Goal: Task Accomplishment & Management: Use online tool/utility

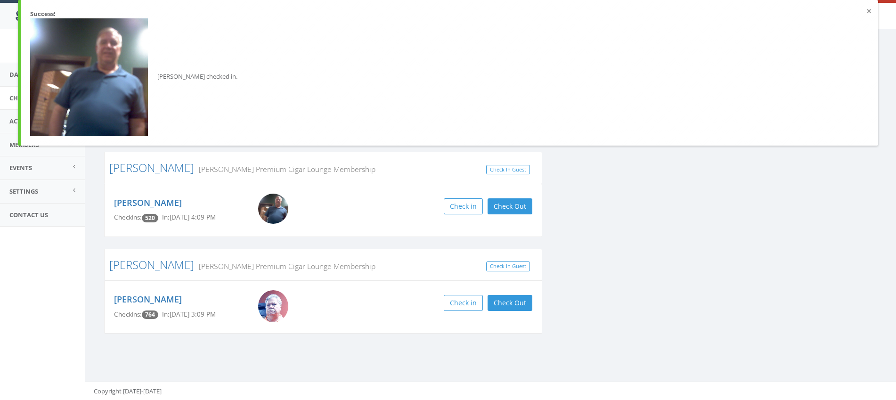
click at [870, 13] on button "×" at bounding box center [869, 11] width 5 height 9
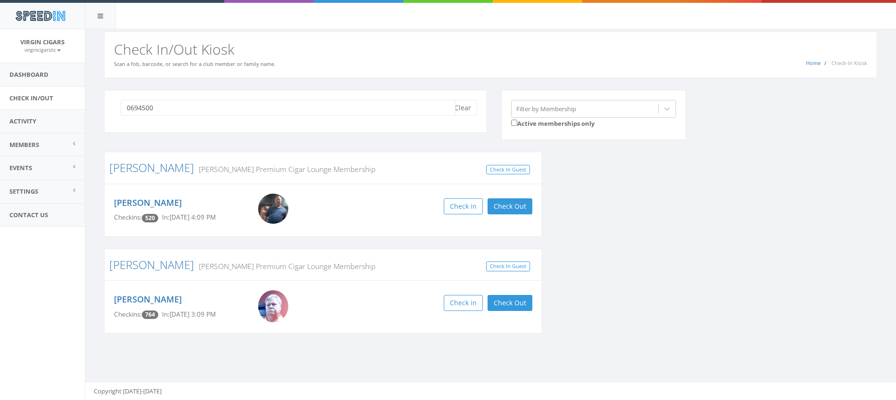
type input "06945000"
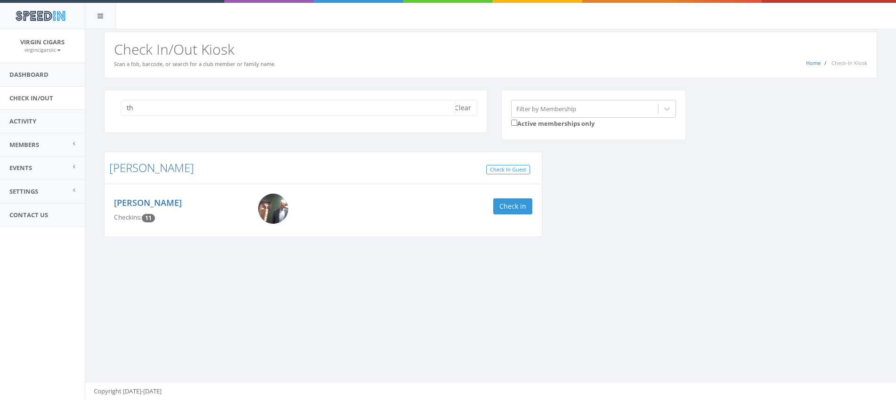
type input "t"
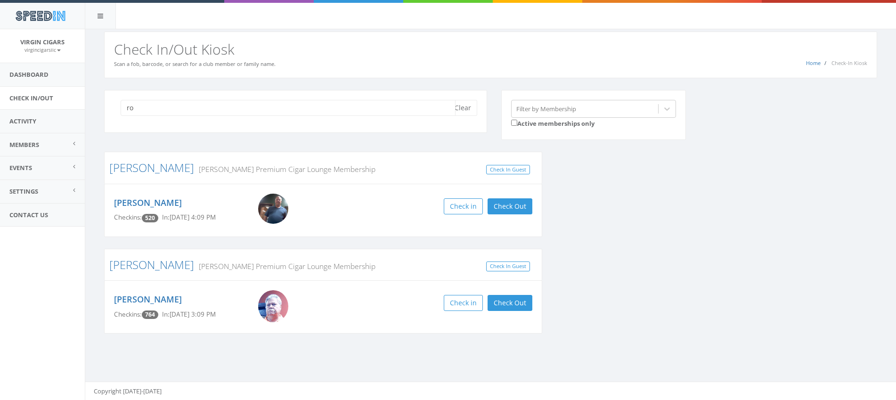
type input "r"
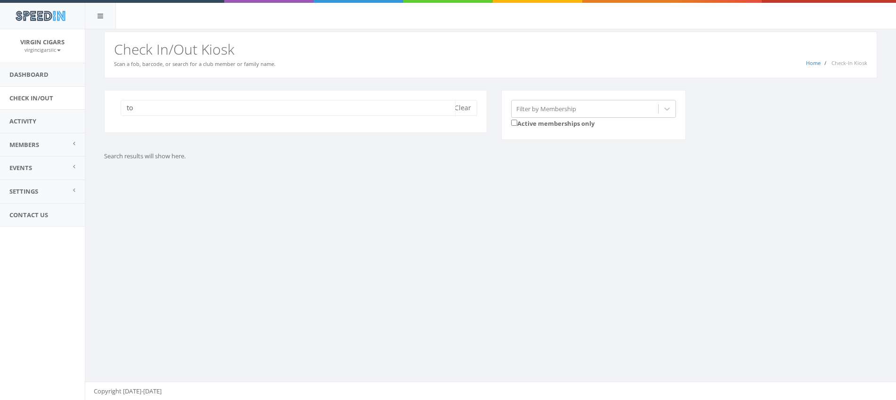
type input "t"
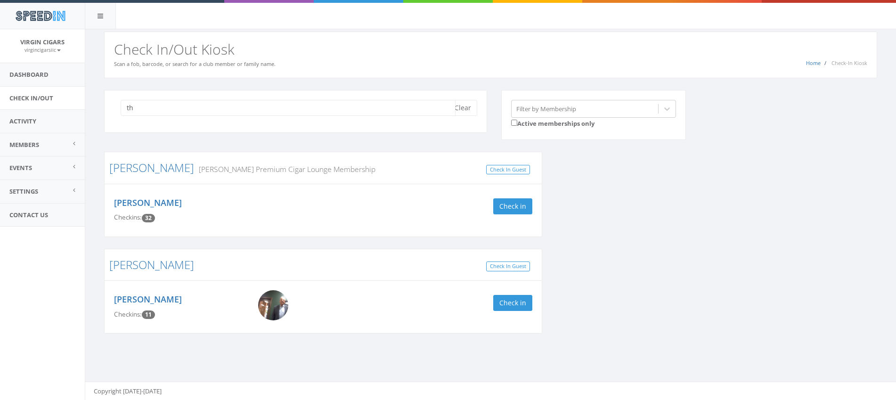
type input "t"
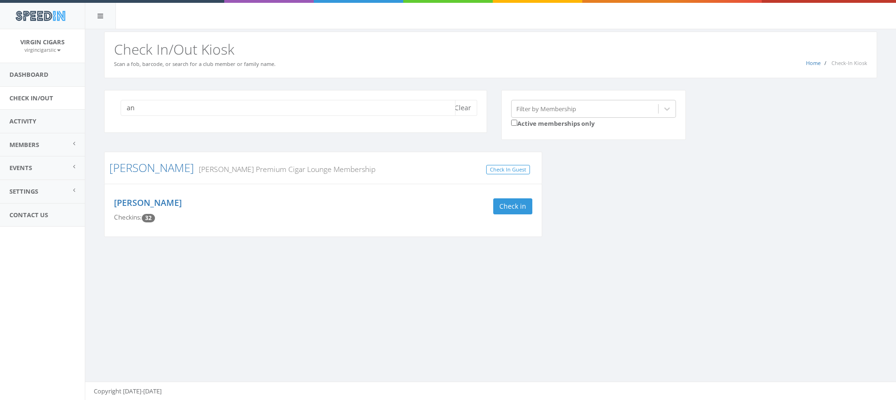
type input "a"
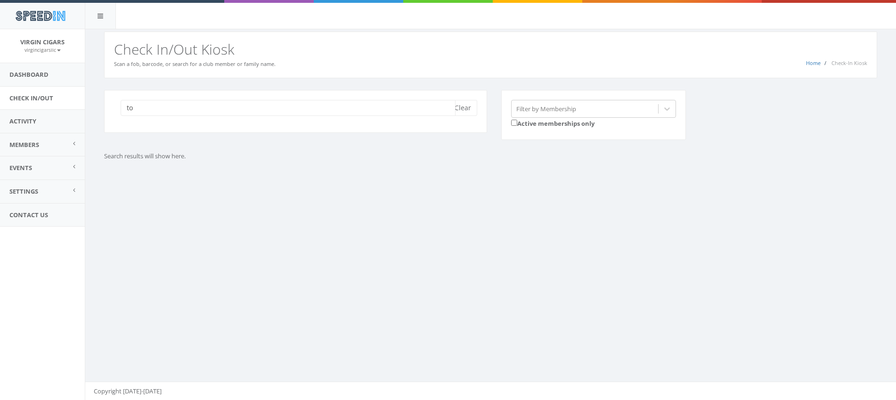
type input "t"
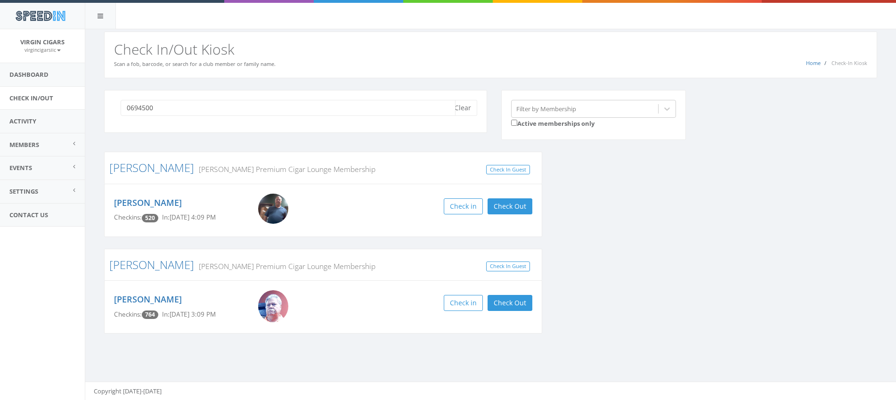
type input "06945000"
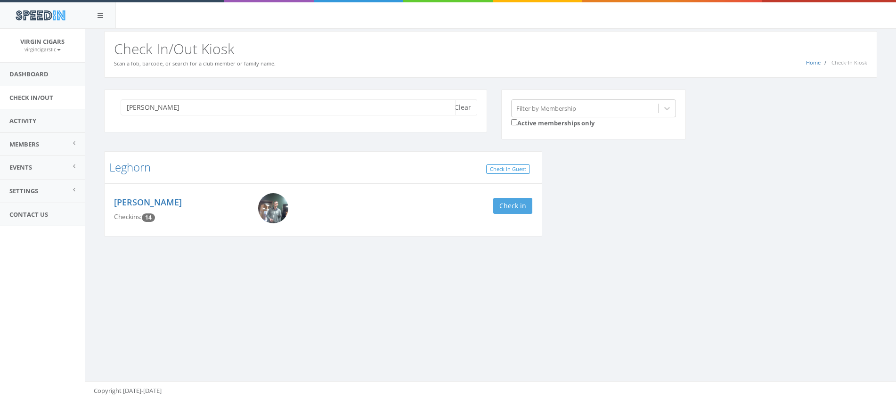
type input "nicholas"
click at [516, 206] on button "Check in" at bounding box center [512, 206] width 39 height 16
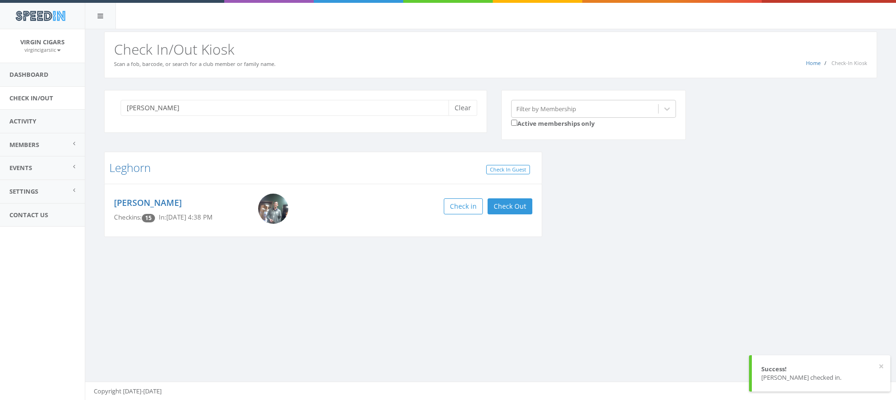
click at [275, 202] on img at bounding box center [273, 209] width 30 height 30
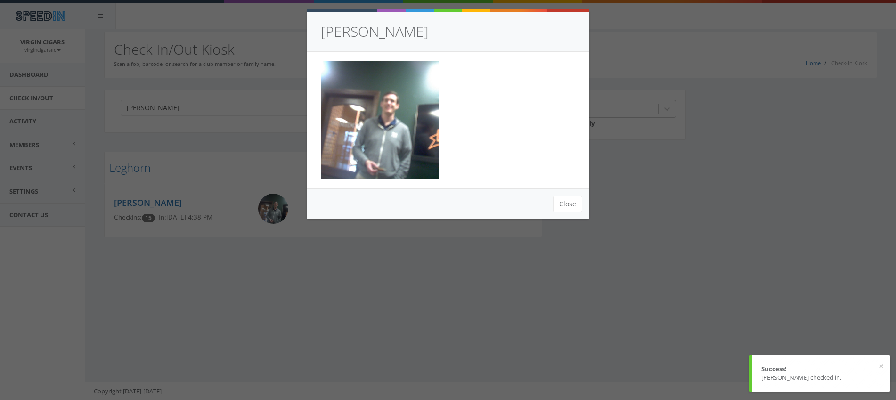
click at [248, 198] on div "Nicholas Leghorn Close" at bounding box center [448, 200] width 896 height 400
click at [573, 203] on button "Close" at bounding box center [567, 204] width 29 height 16
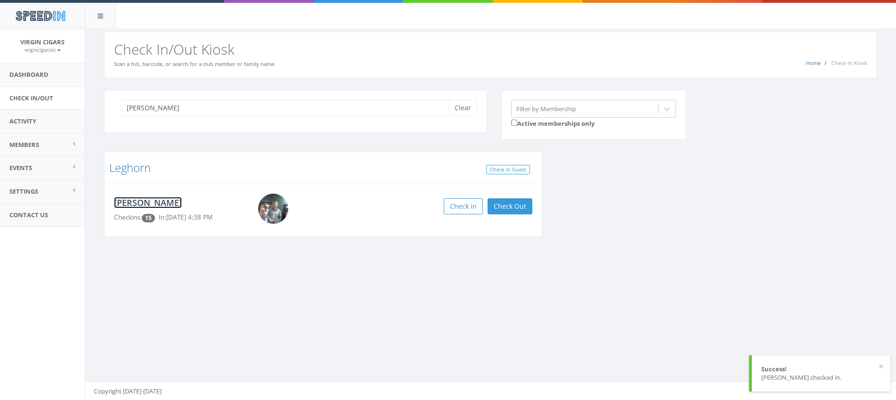
click at [173, 203] on link "[PERSON_NAME]" at bounding box center [148, 202] width 68 height 11
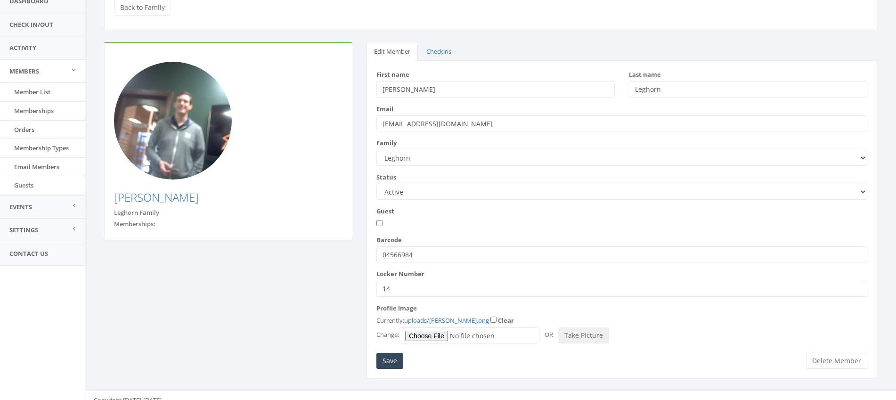
scroll to position [83, 0]
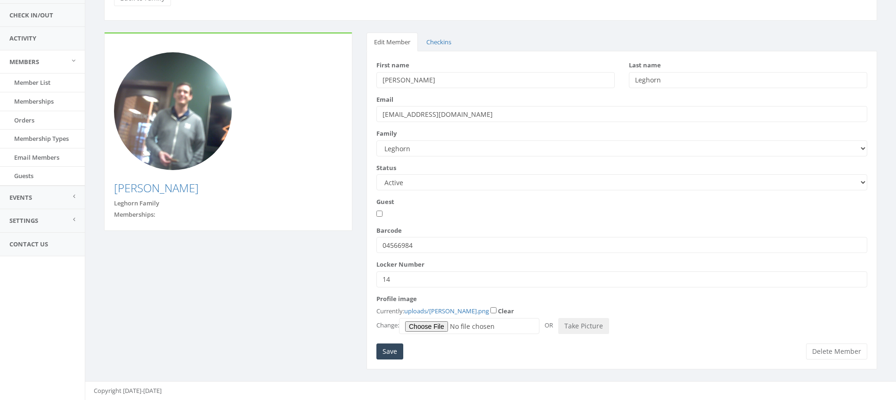
click at [476, 248] on input "04566984" at bounding box center [622, 245] width 491 height 16
click at [474, 249] on input "04566984" at bounding box center [622, 245] width 491 height 16
click at [473, 249] on input "04566984" at bounding box center [622, 245] width 491 height 16
type input "06945000"
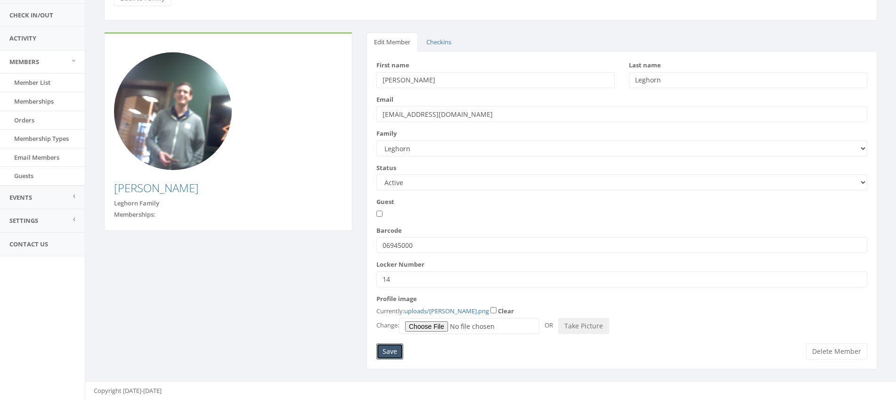
click at [393, 353] on input "Save" at bounding box center [390, 352] width 27 height 16
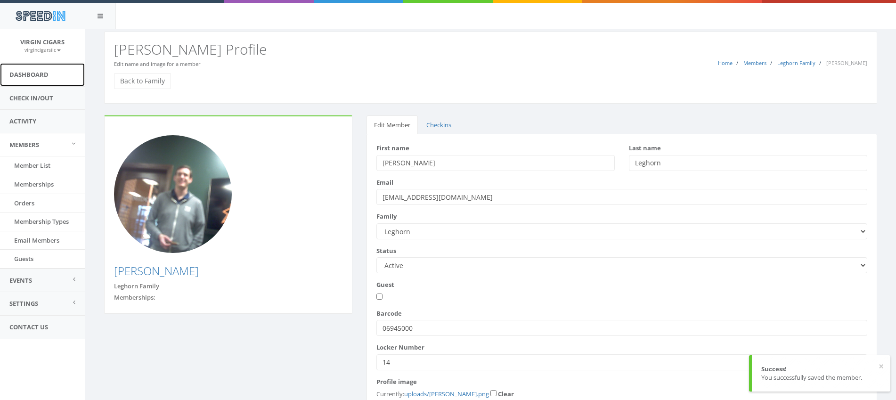
click at [42, 80] on link "Dashboard" at bounding box center [42, 74] width 85 height 23
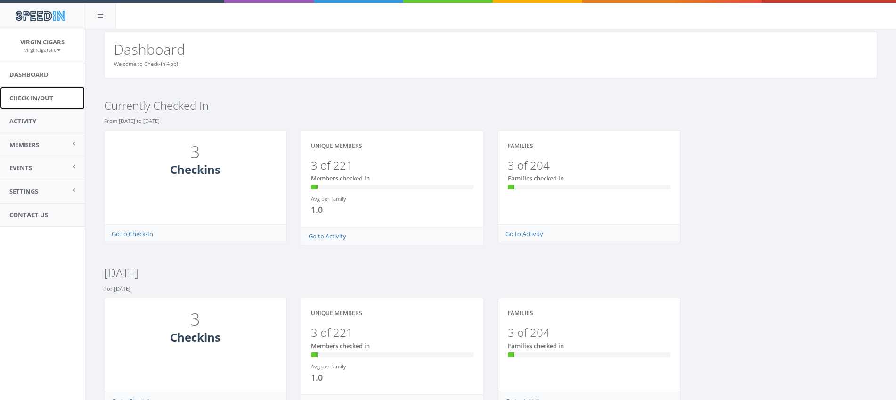
click at [40, 101] on link "Check In/Out" at bounding box center [42, 98] width 85 height 23
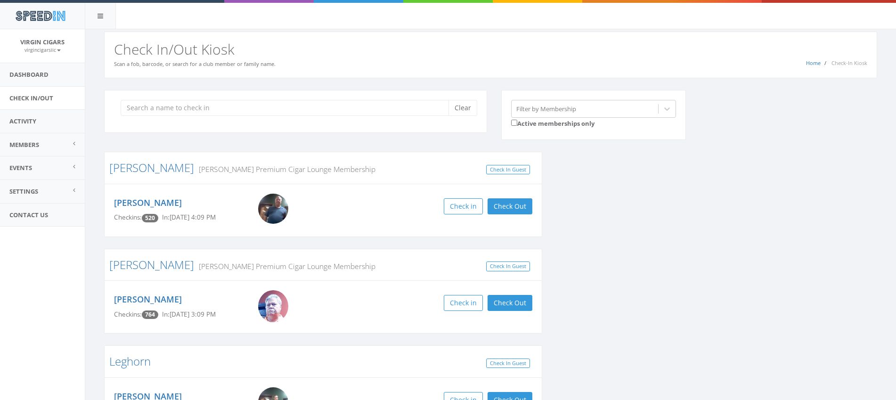
scroll to position [73, 0]
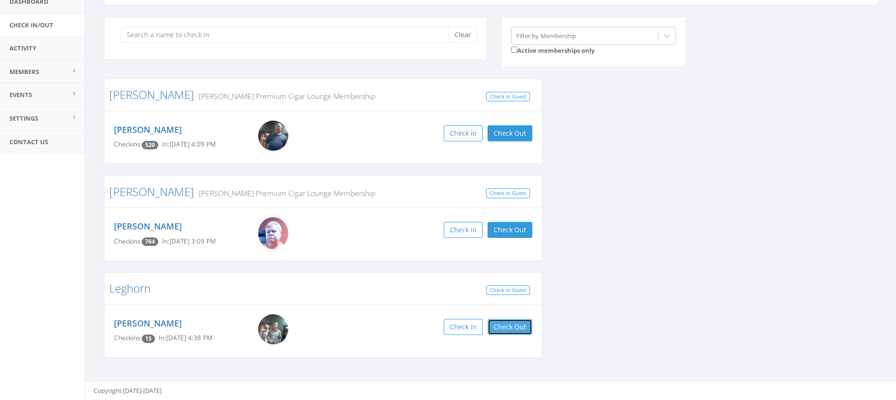
click at [504, 329] on button "Check Out" at bounding box center [510, 327] width 45 height 16
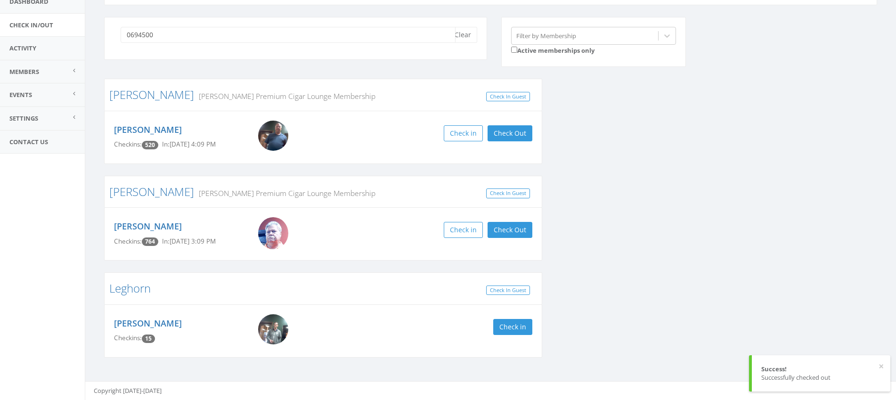
type input "06945000"
